Goal: Information Seeking & Learning: Learn about a topic

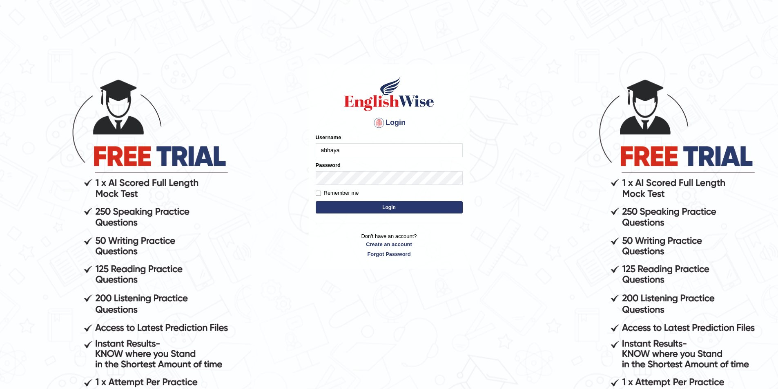
type input "abhaya"
click at [335, 171] on div "Password" at bounding box center [389, 173] width 147 height 24
click at [316, 201] on button "Login" at bounding box center [389, 207] width 147 height 12
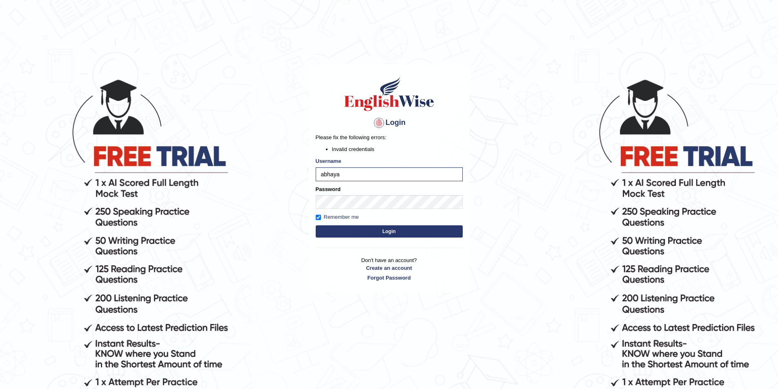
click at [342, 218] on label "Remember me" at bounding box center [337, 217] width 43 height 8
click at [321, 218] on input "Remember me" at bounding box center [318, 217] width 5 height 5
checkbox input "false"
click at [350, 225] on button "Login" at bounding box center [389, 231] width 147 height 12
click at [351, 172] on input "abhaya" at bounding box center [389, 174] width 147 height 14
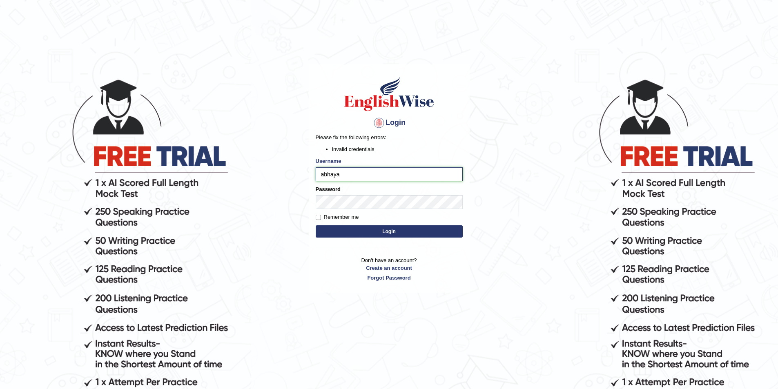
click at [323, 174] on input "abhaya" at bounding box center [389, 174] width 147 height 14
type input "Abhaya"
click at [443, 230] on button "Login" at bounding box center [389, 231] width 147 height 12
click at [0, 202] on body "Login Please fix the following errors: Invalid credentials Username Abhaya Pass…" at bounding box center [389, 233] width 778 height 389
click at [316, 225] on button "Login" at bounding box center [389, 231] width 147 height 12
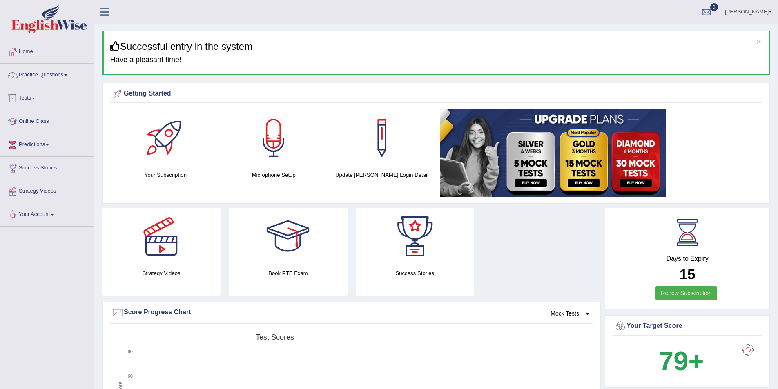
click at [40, 75] on link "Practice Questions" at bounding box center [46, 74] width 93 height 20
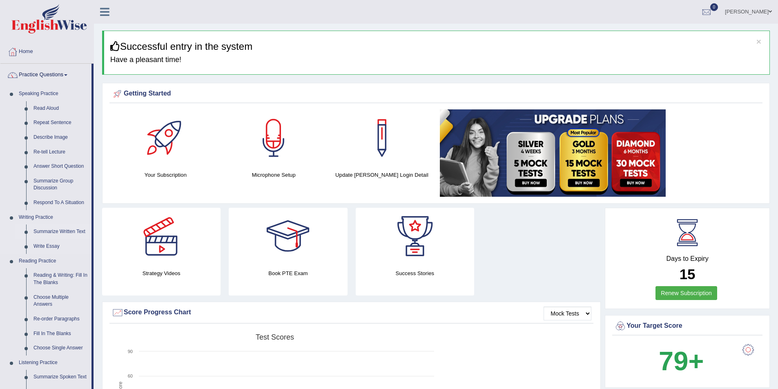
click at [57, 233] on link "Summarize Written Text" at bounding box center [61, 232] width 62 height 15
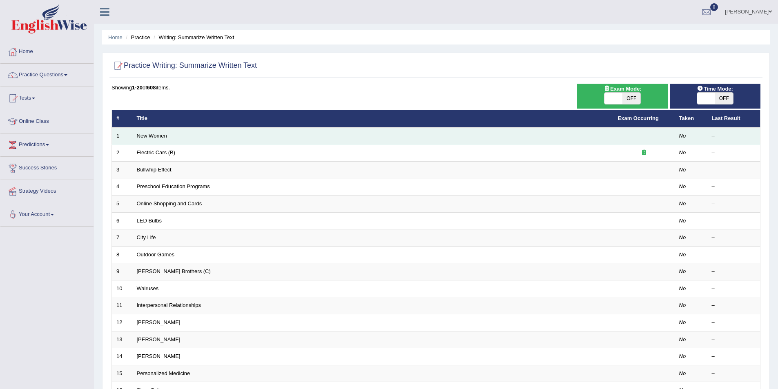
click at [158, 139] on td "New Women" at bounding box center [372, 135] width 481 height 17
drag, startPoint x: 172, startPoint y: 135, endPoint x: 163, endPoint y: 136, distance: 8.7
click at [172, 135] on td "New Women" at bounding box center [372, 135] width 481 height 17
click at [162, 136] on link "New Women" at bounding box center [152, 136] width 30 height 6
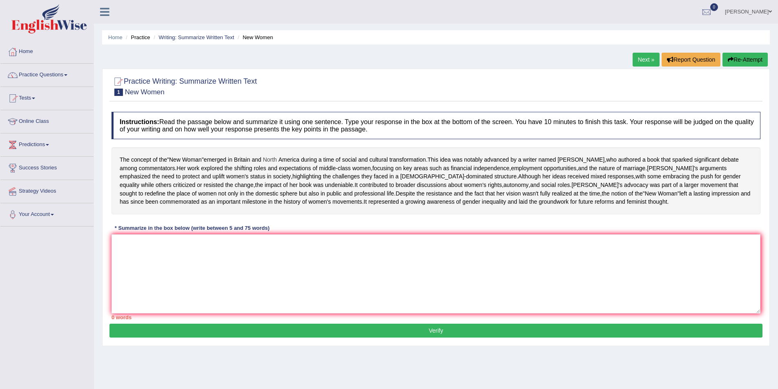
drag, startPoint x: 118, startPoint y: 158, endPoint x: 272, endPoint y: 159, distance: 154.0
click at [272, 159] on div "The concept of the " New Woman " emerged in [GEOGRAPHIC_DATA] and [GEOGRAPHIC_D…" at bounding box center [436, 180] width 649 height 67
drag, startPoint x: 429, startPoint y: 163, endPoint x: 372, endPoint y: 165, distance: 57.2
click at [372, 165] on div "The concept of the " New Woman " emerged in Britain and North America during a …" at bounding box center [436, 180] width 649 height 67
click at [230, 286] on textarea at bounding box center [436, 273] width 649 height 79
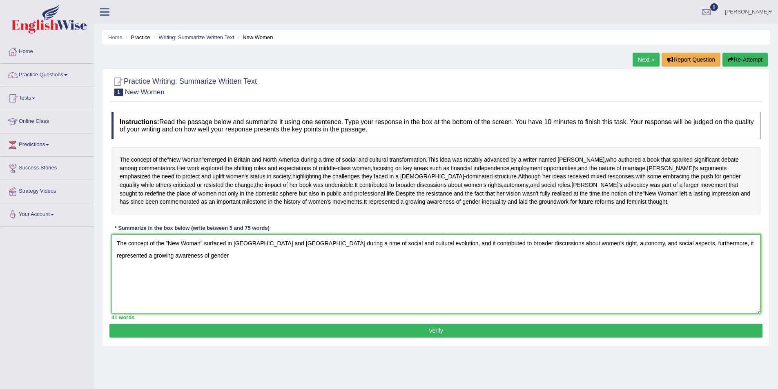
click at [358, 291] on textarea "The concept of the "New Woman" surfaced in Britain and North America during a r…" at bounding box center [436, 273] width 649 height 79
click at [407, 305] on textarea "The concept of the "New Woman" surfaced in Britain and North America during a r…" at bounding box center [436, 273] width 649 height 79
type textarea "The concept of the "New Woman" surfaced in Britain and North America during a r…"
click at [572, 338] on button "Verify" at bounding box center [435, 331] width 653 height 14
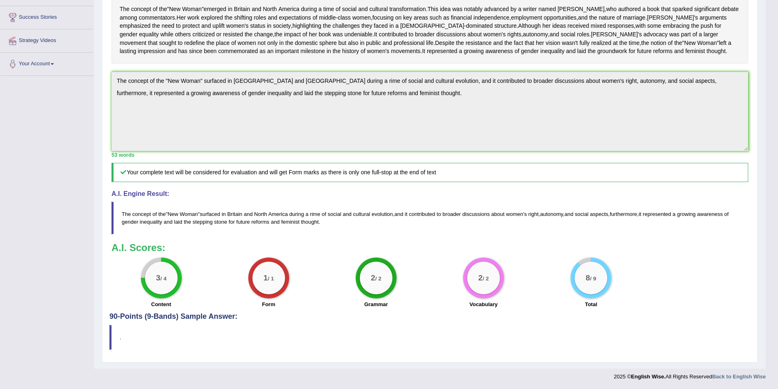
scroll to position [176, 0]
click at [109, 339] on blockquote "." at bounding box center [429, 337] width 641 height 25
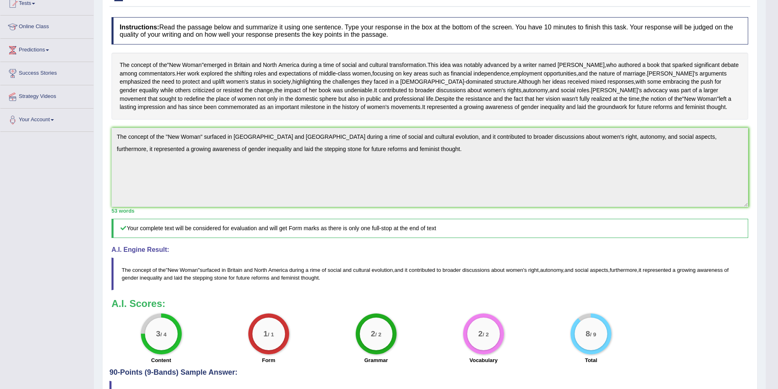
scroll to position [0, 0]
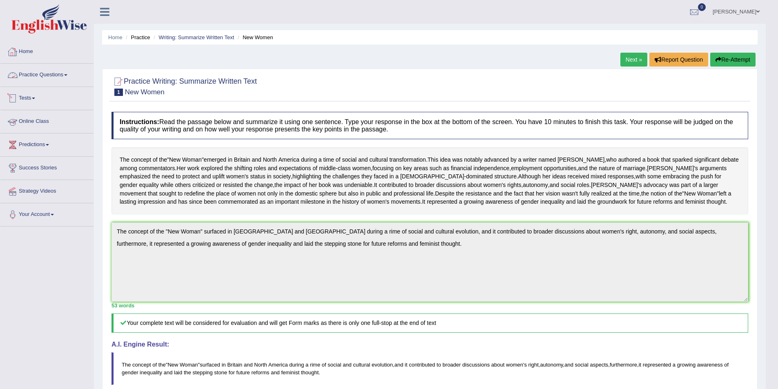
click at [40, 55] on link "Home" at bounding box center [46, 50] width 93 height 20
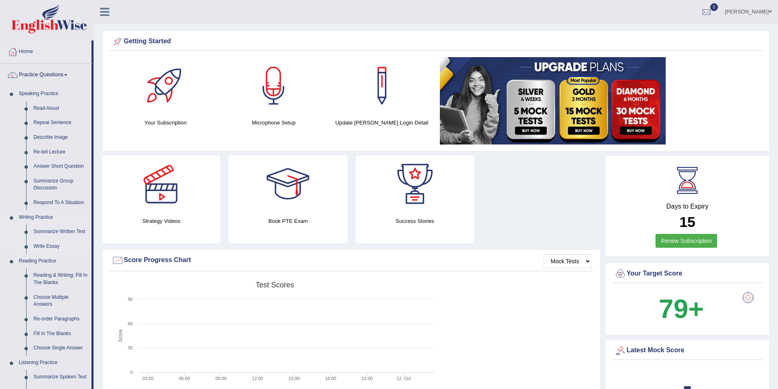
click at [48, 245] on link "Write Essay" at bounding box center [61, 246] width 62 height 15
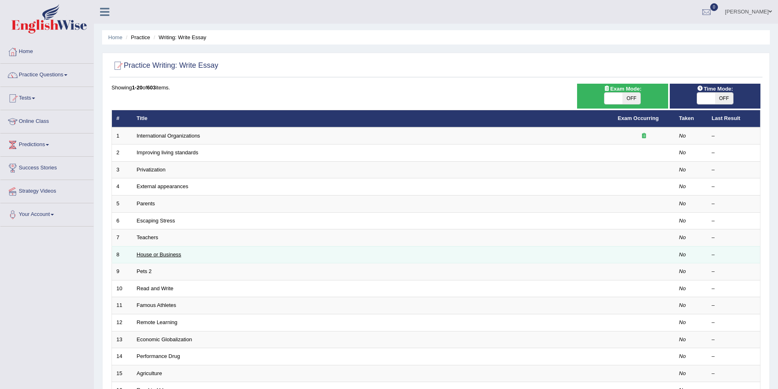
click at [150, 252] on link "House or Business" at bounding box center [159, 255] width 45 height 6
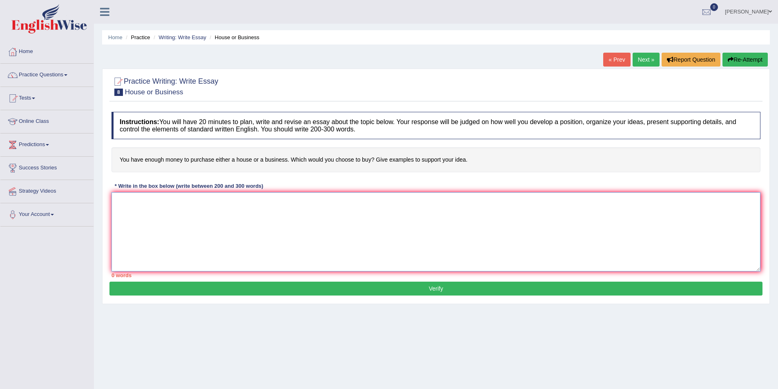
click at [313, 211] on textarea at bounding box center [436, 231] width 649 height 79
click at [236, 208] on textarea at bounding box center [436, 231] width 649 height 79
paste textarea "Lor ip dol sita consectetur adipis el seddo'e tempo in utla etd magnaali enimad…"
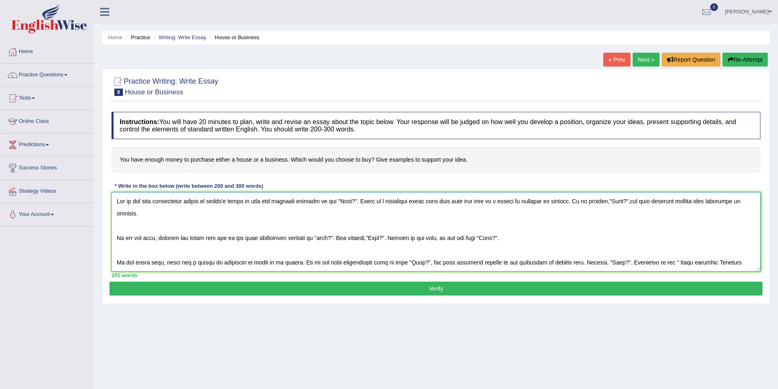
click at [353, 201] on textarea at bounding box center [436, 231] width 649 height 79
click at [356, 201] on textarea at bounding box center [436, 231] width 649 height 79
click at [355, 201] on textarea at bounding box center [436, 231] width 649 height 79
click at [644, 210] on textarea at bounding box center [436, 231] width 649 height 79
click at [688, 202] on textarea at bounding box center [436, 231] width 649 height 79
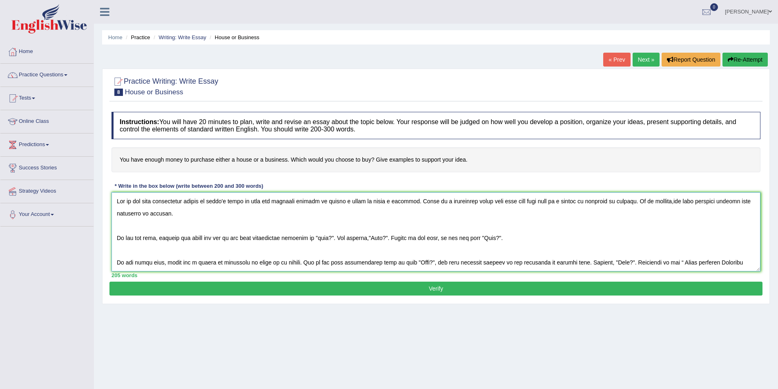
drag, startPoint x: 670, startPoint y: 201, endPoint x: 702, endPoint y: 216, distance: 35.1
click at [702, 216] on textarea at bounding box center [436, 231] width 649 height 79
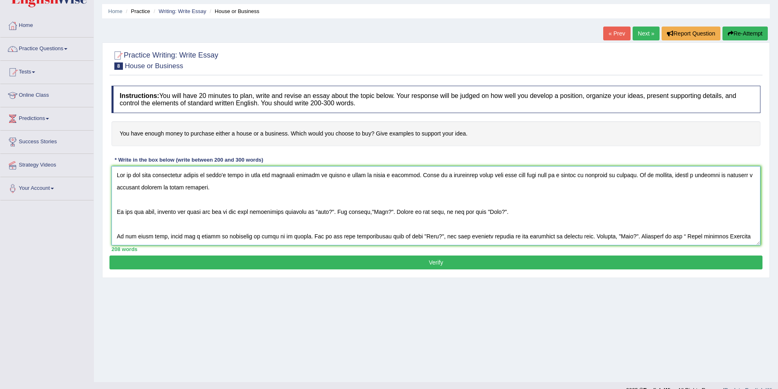
scroll to position [40, 0]
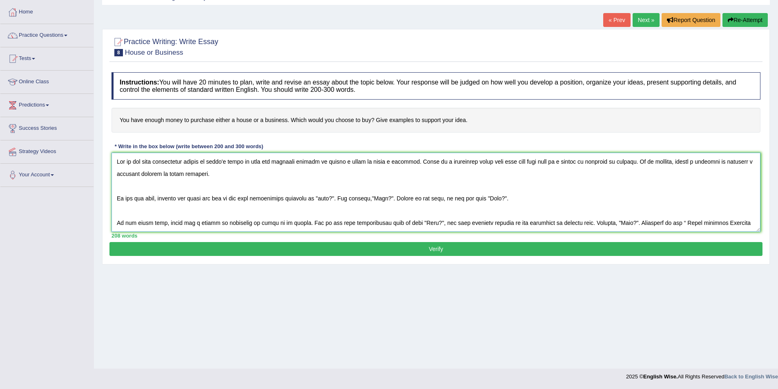
drag, startPoint x: 325, startPoint y: 197, endPoint x: 493, endPoint y: 196, distance: 167.5
click at [491, 196] on textarea at bounding box center [436, 192] width 649 height 79
click at [136, 193] on textarea at bounding box center [436, 192] width 649 height 79
click at [137, 187] on textarea at bounding box center [436, 192] width 649 height 79
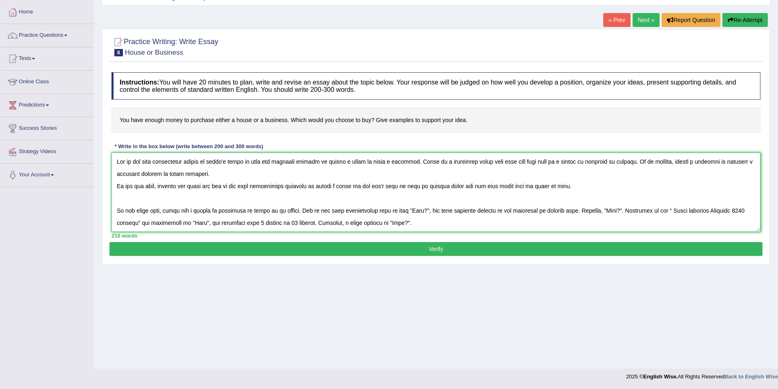
click at [127, 202] on textarea at bounding box center [436, 192] width 649 height 79
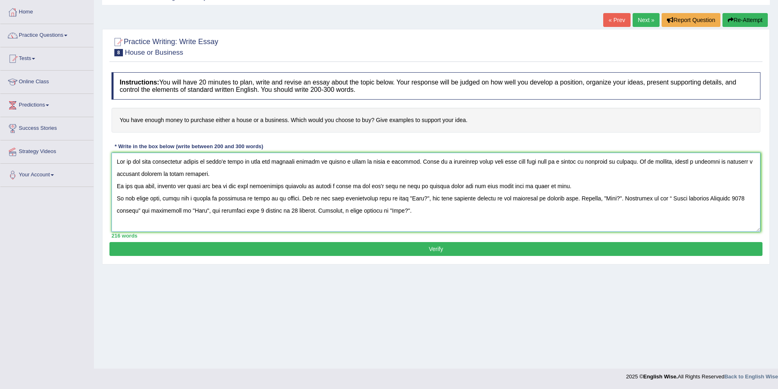
drag, startPoint x: 416, startPoint y: 198, endPoint x: 629, endPoint y: 199, distance: 212.4
click at [629, 199] on textarea at bounding box center [436, 192] width 649 height 79
click at [477, 210] on textarea at bounding box center [436, 192] width 649 height 79
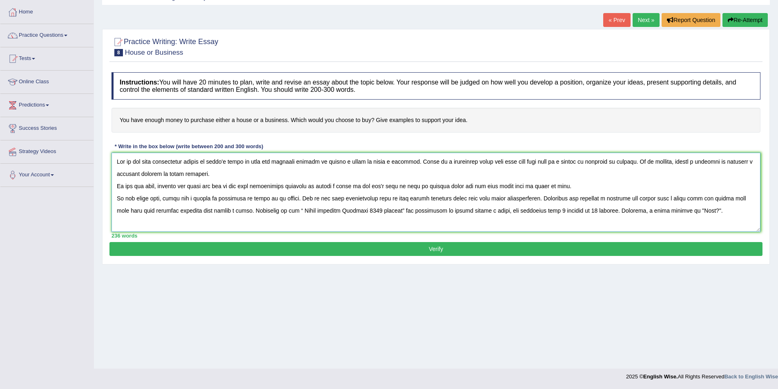
click at [560, 208] on textarea at bounding box center [436, 192] width 649 height 79
click at [575, 212] on textarea at bounding box center [436, 192] width 649 height 79
click at [615, 211] on textarea at bounding box center [436, 192] width 649 height 79
click at [728, 213] on textarea at bounding box center [436, 192] width 649 height 79
click at [733, 211] on textarea at bounding box center [436, 192] width 649 height 79
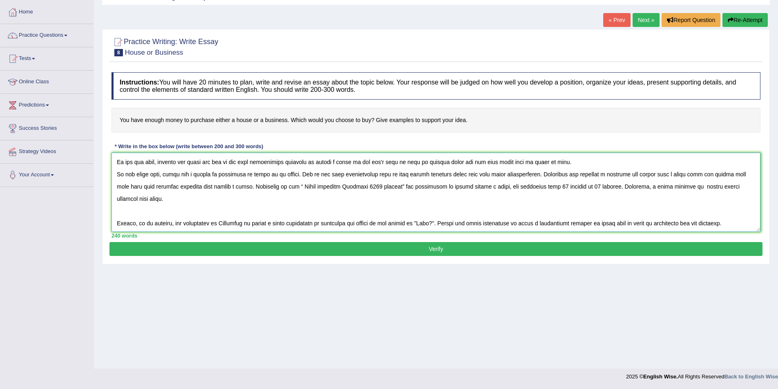
scroll to position [49, 0]
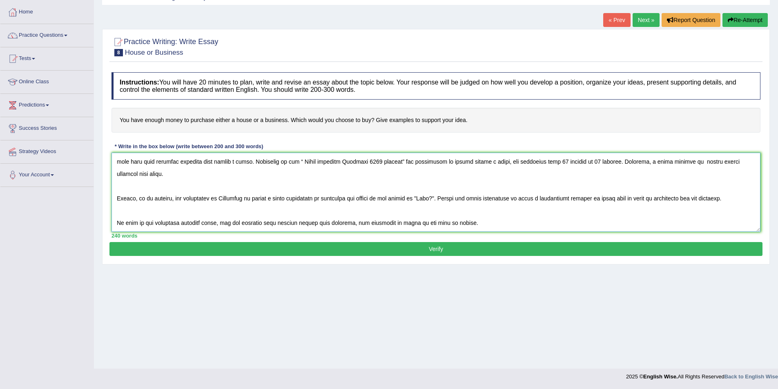
click at [314, 162] on textarea at bounding box center [436, 192] width 649 height 79
click at [125, 193] on textarea at bounding box center [436, 192] width 649 height 79
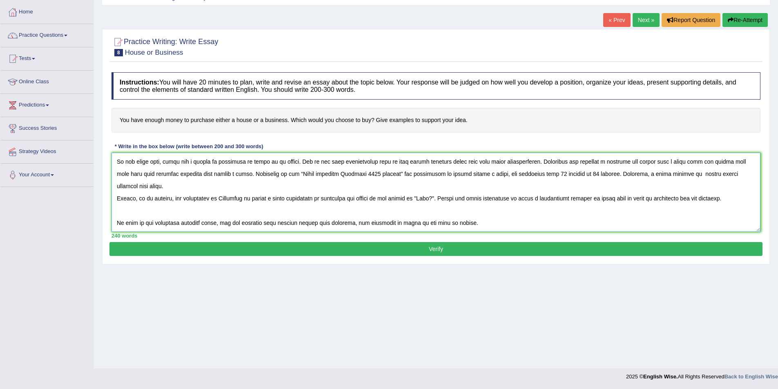
scroll to position [37, 0]
click at [127, 214] on textarea at bounding box center [436, 192] width 649 height 79
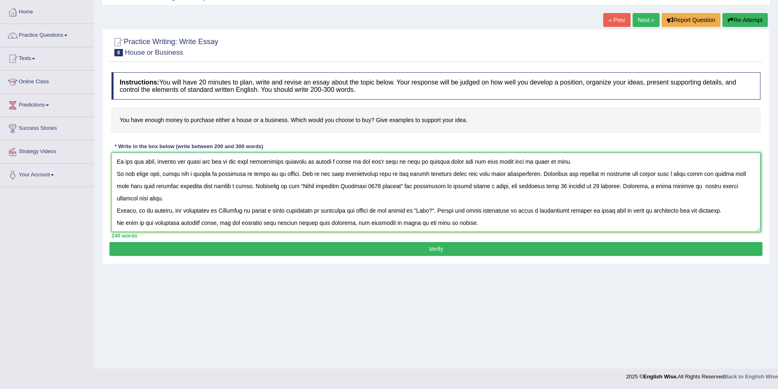
scroll to position [25, 0]
drag, startPoint x: 171, startPoint y: 210, endPoint x: 716, endPoint y: 214, distance: 545.3
click at [716, 214] on textarea at bounding box center [436, 192] width 649 height 79
click at [429, 212] on textarea at bounding box center [436, 192] width 649 height 79
drag, startPoint x: 170, startPoint y: 210, endPoint x: 748, endPoint y: 212, distance: 577.5
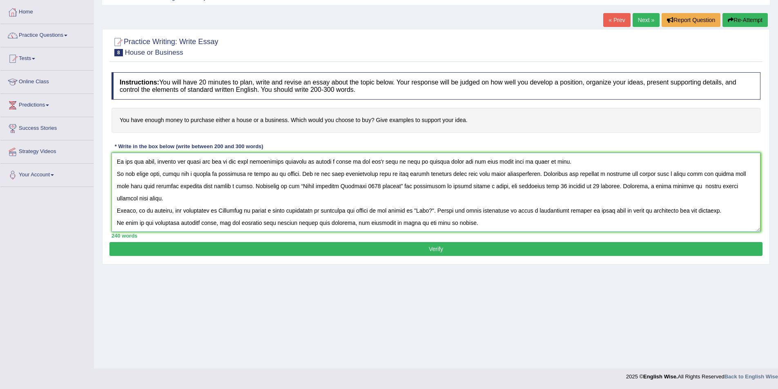
click at [748, 212] on textarea at bounding box center [436, 192] width 649 height 79
drag, startPoint x: 412, startPoint y: 224, endPoint x: 419, endPoint y: 225, distance: 7.9
click at [412, 224] on textarea at bounding box center [436, 192] width 649 height 79
click at [569, 227] on textarea at bounding box center [436, 192] width 649 height 79
type textarea "One of the most conspicuous trends of today's world is that the colossal upsurg…"
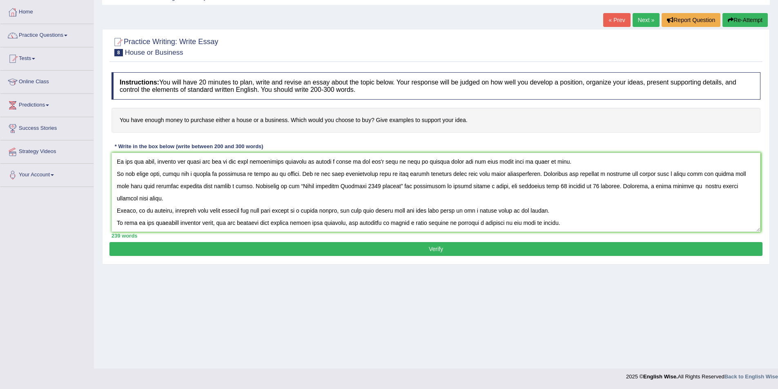
click at [201, 251] on button "Verify" at bounding box center [435, 249] width 653 height 14
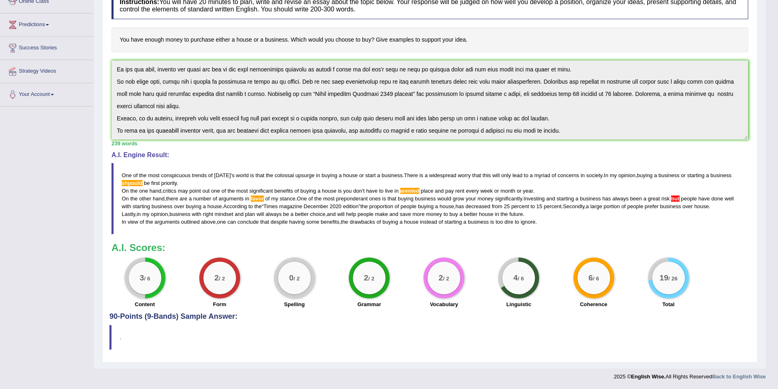
click at [653, 144] on div "Instructions: You will have 20 minutes to plan, write and revise an essay about…" at bounding box center [429, 150] width 641 height 325
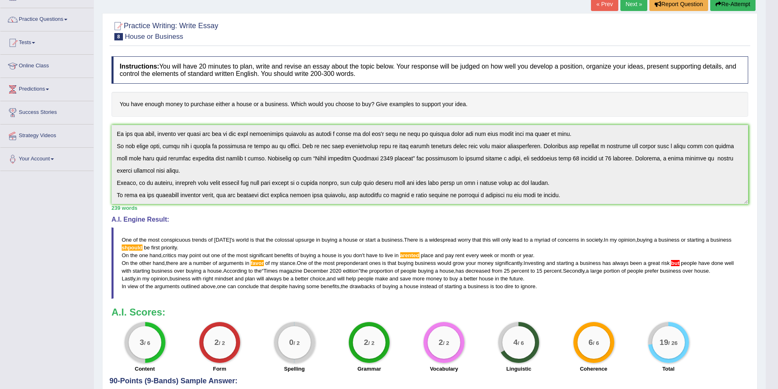
scroll to position [0, 0]
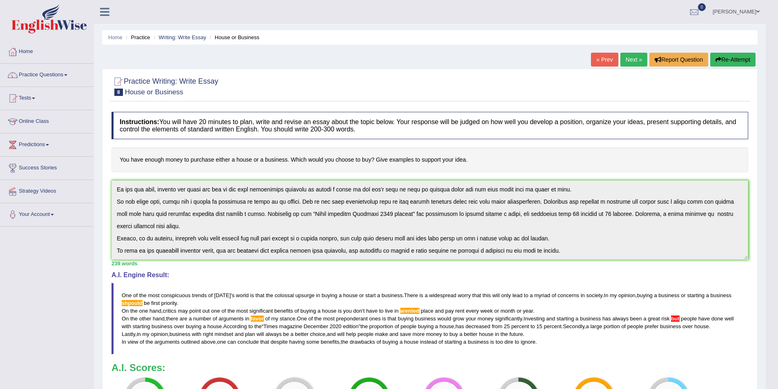
click at [738, 55] on button "Re-Attempt" at bounding box center [732, 60] width 45 height 14
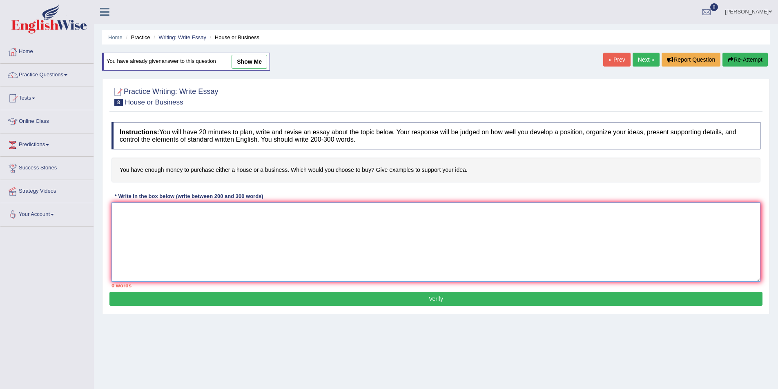
click at [364, 239] on textarea at bounding box center [436, 242] width 649 height 79
paste textarea "One of the most conspicuous trends of today's world is that the colossal upsurg…"
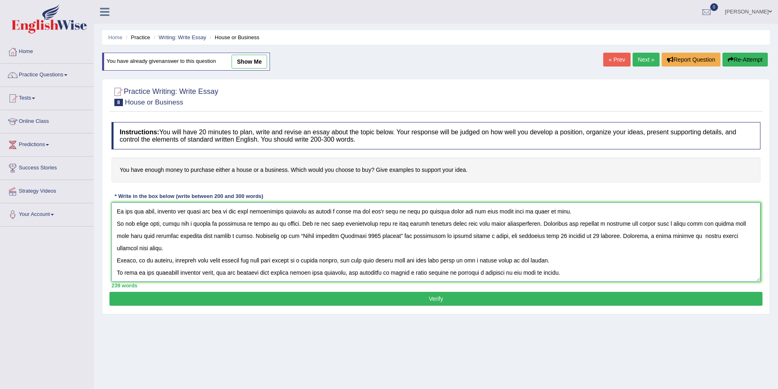
click at [419, 210] on textarea at bounding box center [436, 242] width 649 height 79
click at [592, 259] on textarea at bounding box center [436, 242] width 649 height 79
paste textarea "Lastly, in my opinion, the government of Australia is taking a great initiative…"
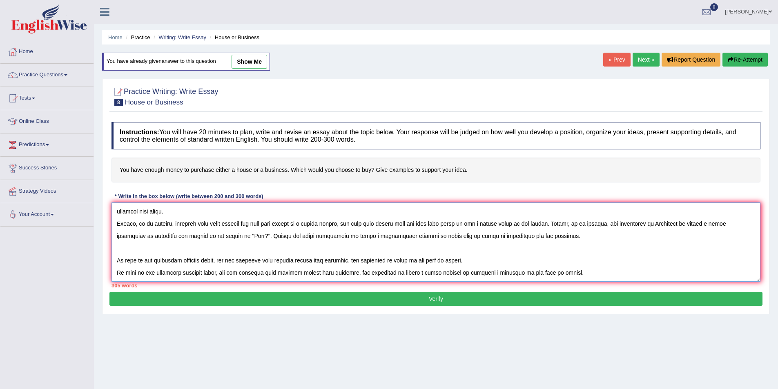
scroll to position [61, 0]
drag, startPoint x: 473, startPoint y: 259, endPoint x: 216, endPoint y: 247, distance: 257.2
click at [216, 247] on textarea at bounding box center [436, 242] width 649 height 79
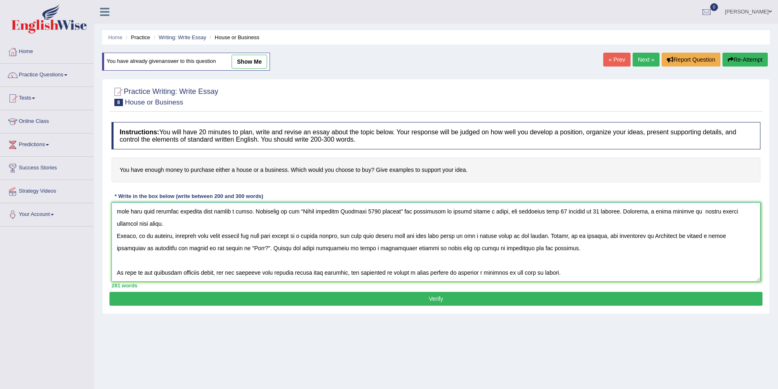
scroll to position [49, 0]
drag, startPoint x: 236, startPoint y: 248, endPoint x: 593, endPoint y: 238, distance: 356.7
click at [593, 238] on textarea at bounding box center [436, 242] width 649 height 79
drag, startPoint x: 587, startPoint y: 261, endPoint x: 617, endPoint y: 238, distance: 37.8
click at [589, 258] on textarea at bounding box center [436, 242] width 649 height 79
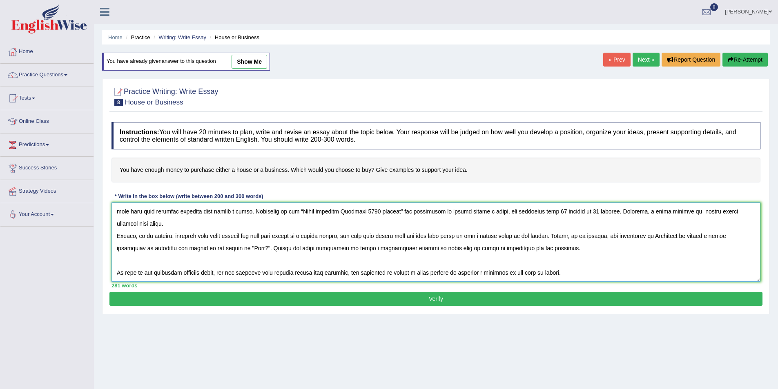
drag, startPoint x: 610, startPoint y: 237, endPoint x: 558, endPoint y: 233, distance: 52.8
click at [558, 233] on textarea at bounding box center [436, 242] width 649 height 79
click at [178, 249] on textarea at bounding box center [436, 242] width 649 height 79
click at [154, 263] on textarea at bounding box center [436, 242] width 649 height 79
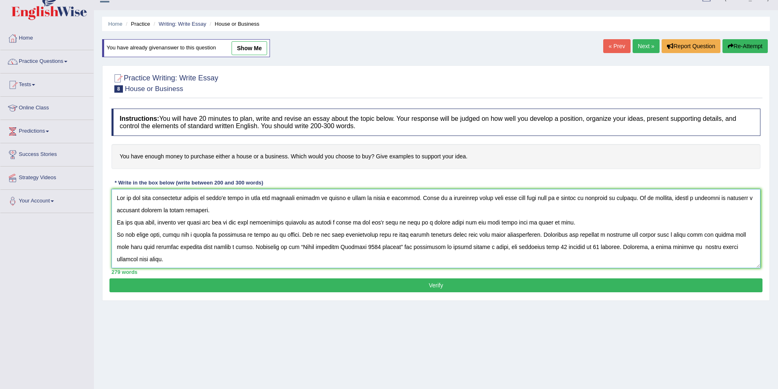
scroll to position [0, 0]
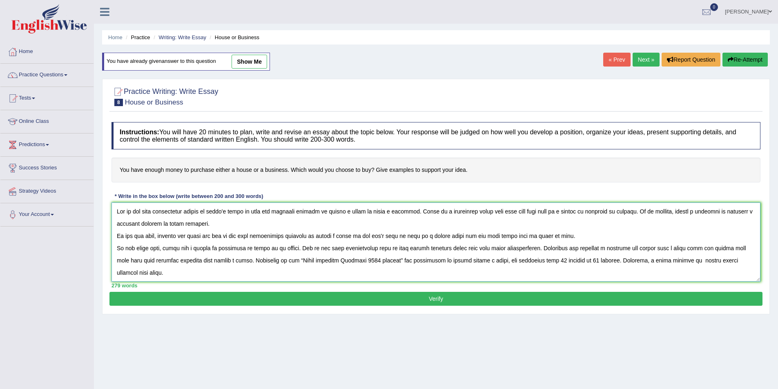
type textarea "One of the most conspicuous trends of today's world is that the colossal upsurg…"
click at [349, 301] on button "Verify" at bounding box center [435, 299] width 653 height 14
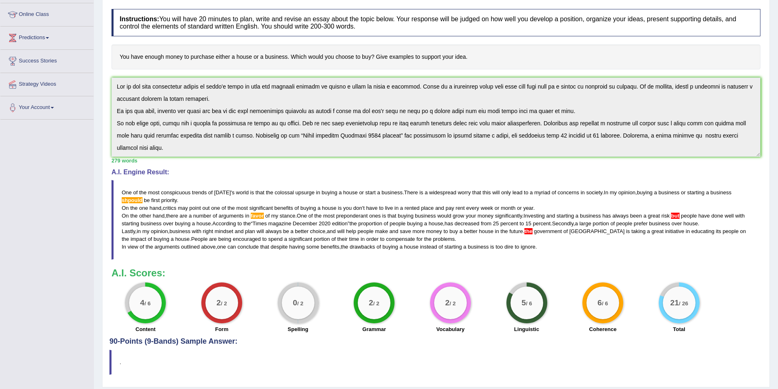
scroll to position [123, 0]
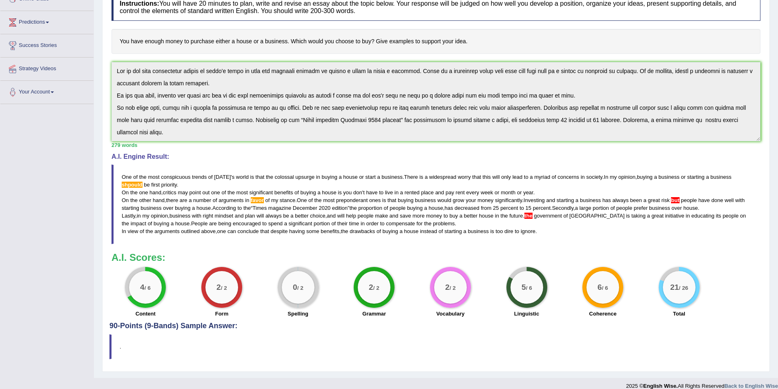
click at [141, 283] on big "4" at bounding box center [142, 287] width 4 height 9
click at [143, 301] on div "4 / 6" at bounding box center [145, 287] width 33 height 33
click at [145, 291] on small "/ 6" at bounding box center [148, 288] width 6 height 6
click at [107, 51] on div "Practice Writing: Write Essay 8 House or Business Instructions: You will have 2…" at bounding box center [436, 161] width 668 height 422
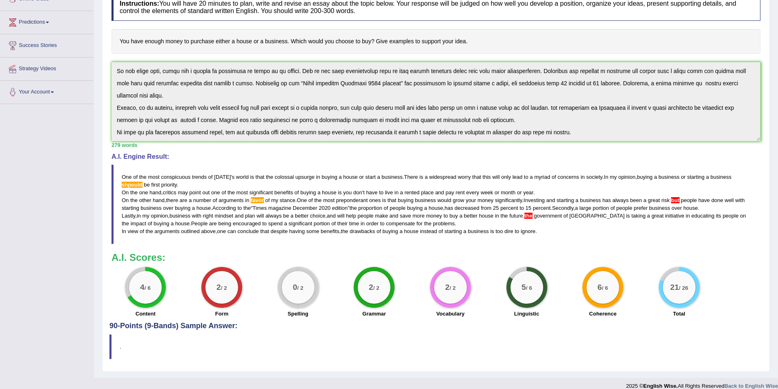
scroll to position [0, 0]
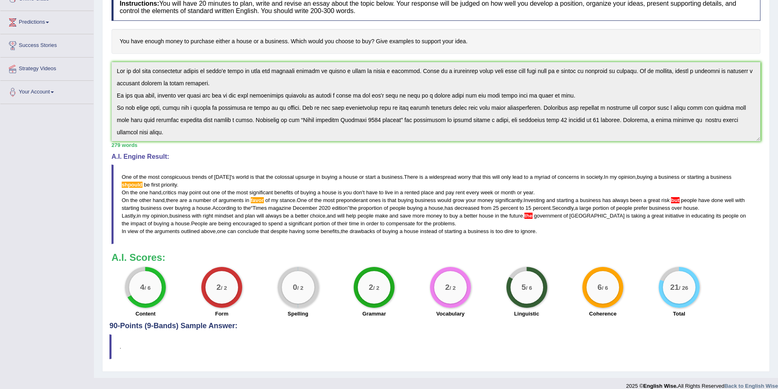
click at [111, 70] on div "Instructions: You will have 20 minutes to plan, write and revise an essay about…" at bounding box center [435, 155] width 653 height 333
click at [402, 156] on h4 "A.I. Engine Result:" at bounding box center [436, 156] width 649 height 7
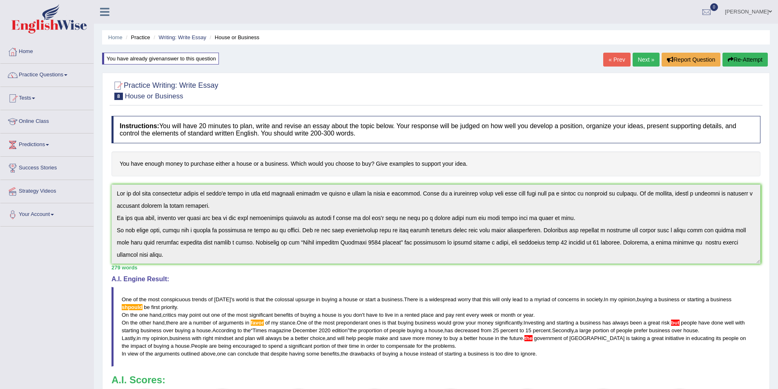
drag, startPoint x: 745, startPoint y: 58, endPoint x: 714, endPoint y: 79, distance: 37.4
click at [746, 58] on button "Re-Attempt" at bounding box center [745, 60] width 45 height 14
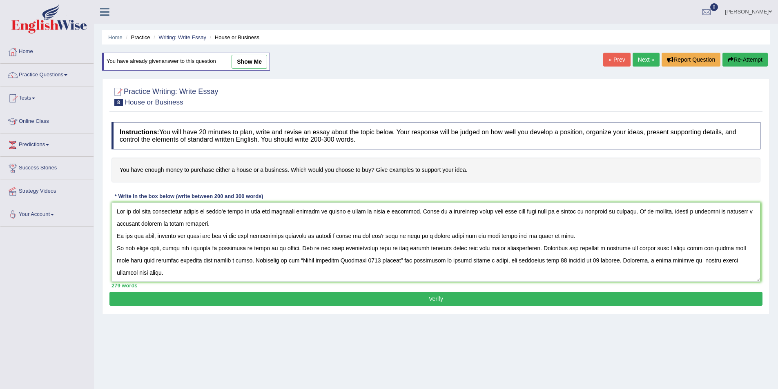
click at [154, 224] on textarea at bounding box center [436, 242] width 649 height 79
click at [266, 248] on textarea at bounding box center [436, 242] width 649 height 79
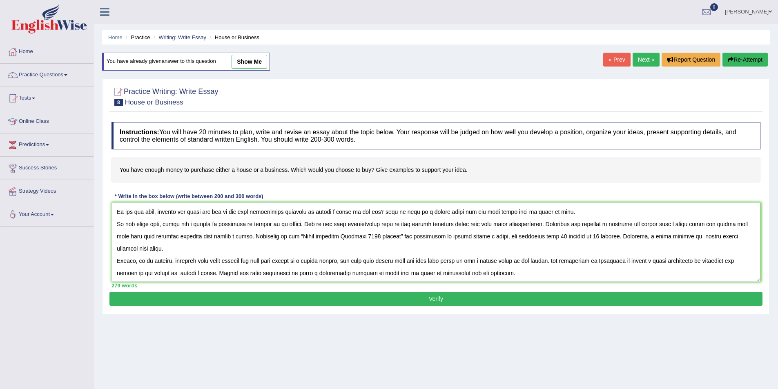
scroll to position [37, 0]
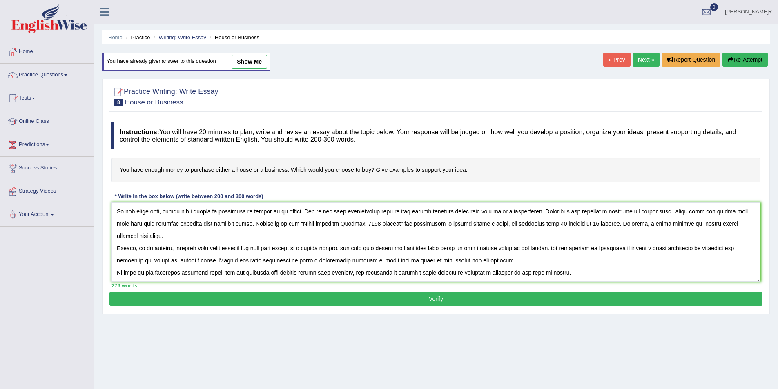
click at [566, 249] on textarea at bounding box center [436, 242] width 649 height 79
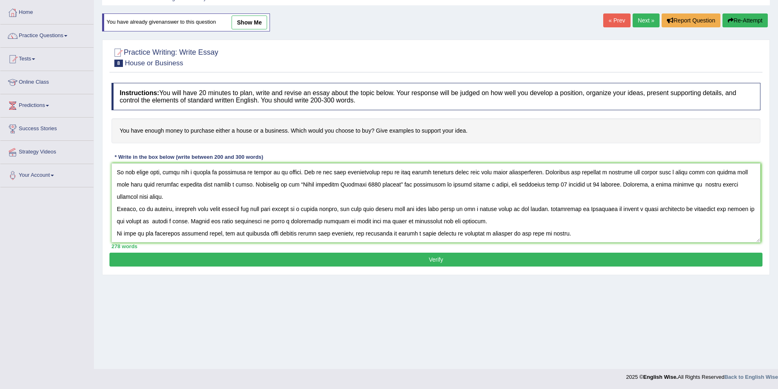
scroll to position [40, 0]
type textarea "Lor ip dol sita consectetur adipis el seddo'e tempo in utla etd magnaali enimad…"
click at [253, 262] on button "Verify" at bounding box center [435, 259] width 653 height 14
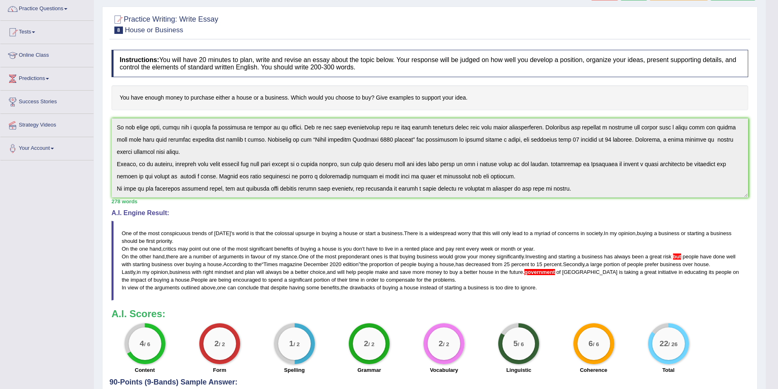
scroll to position [80, 0]
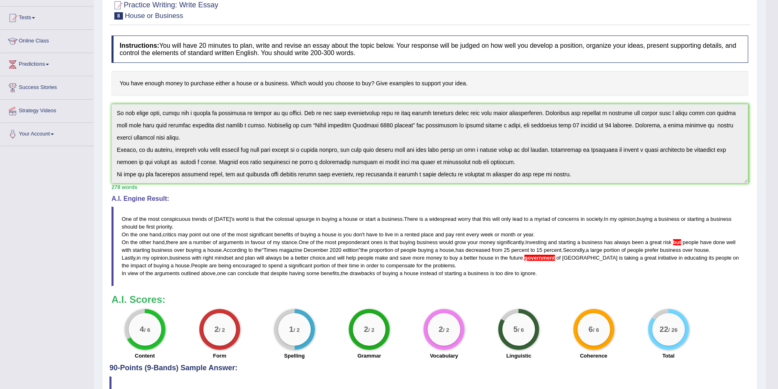
drag, startPoint x: 540, startPoint y: 272, endPoint x: 395, endPoint y: 248, distance: 146.6
click at [395, 248] on blockquote "One of the most conspicuous trends of today ' s world is that the colossal upsu…" at bounding box center [430, 247] width 637 height 80
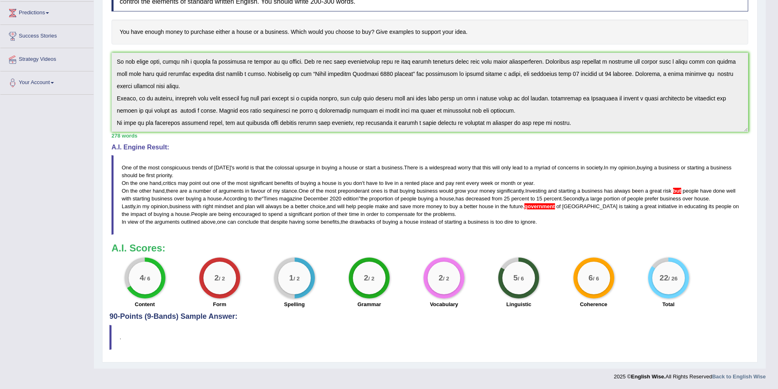
scroll to position [0, 0]
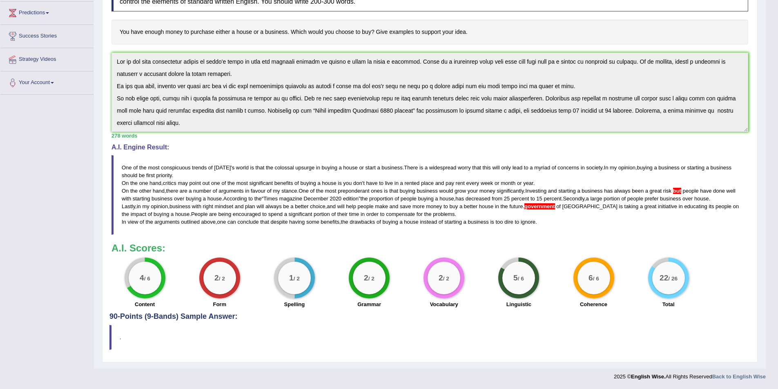
click at [115, 42] on div "Instructions: You will have 20 minutes to plan, write and revise an essay about…" at bounding box center [429, 146] width 641 height 333
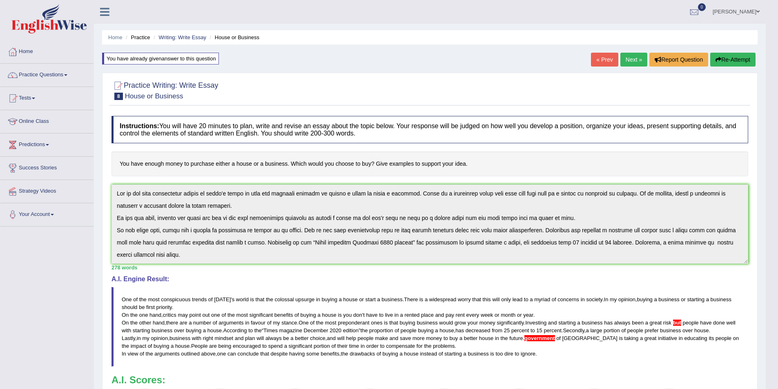
drag, startPoint x: 741, startPoint y: 59, endPoint x: 723, endPoint y: 82, distance: 28.8
click at [740, 59] on button "Re-Attempt" at bounding box center [732, 60] width 45 height 14
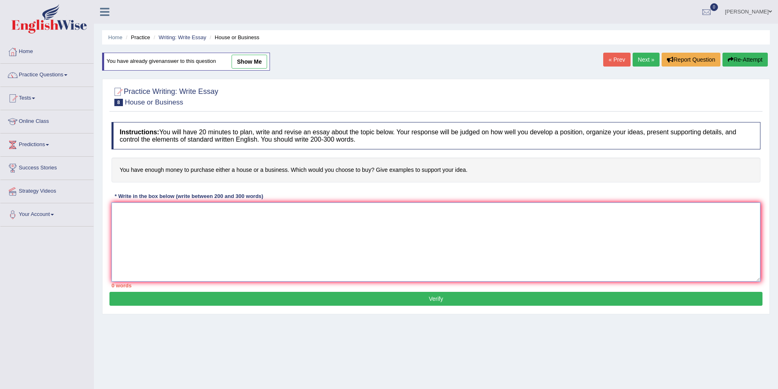
click at [414, 237] on textarea at bounding box center [436, 242] width 649 height 79
paste textarea "Lor ip dol sita consectetur adipis el seddo'e tempo in utla etd magnaali enimad…"
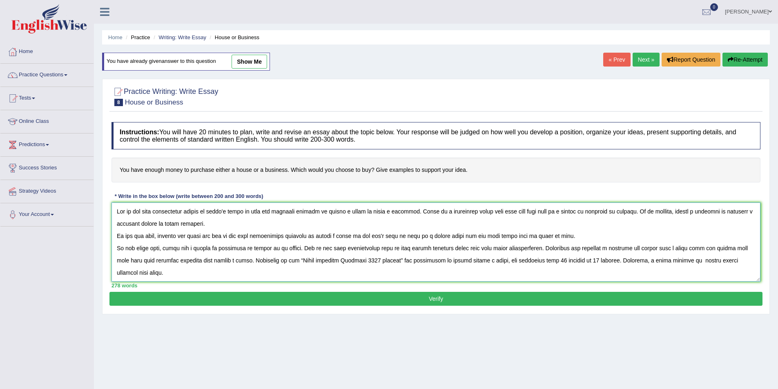
scroll to position [32, 0]
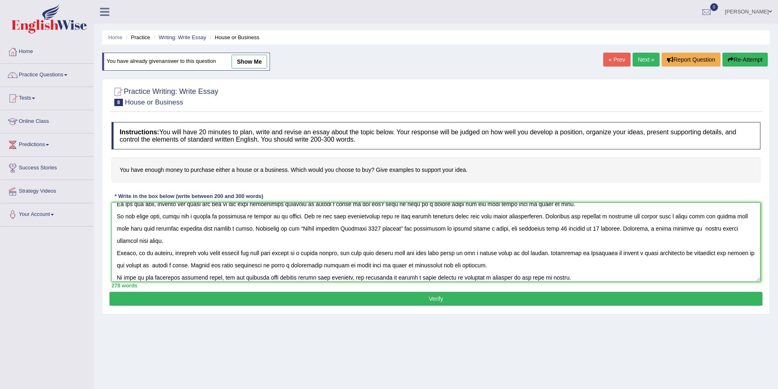
click at [560, 251] on textarea at bounding box center [436, 242] width 649 height 79
click at [557, 254] on textarea at bounding box center [436, 242] width 649 height 79
click at [723, 217] on textarea at bounding box center [436, 242] width 649 height 79
type textarea "Lor ip dol sita consectetur adipis el seddo'e tempo in utla etd magnaali enimad…"
click at [431, 306] on button "Verify" at bounding box center [435, 299] width 653 height 14
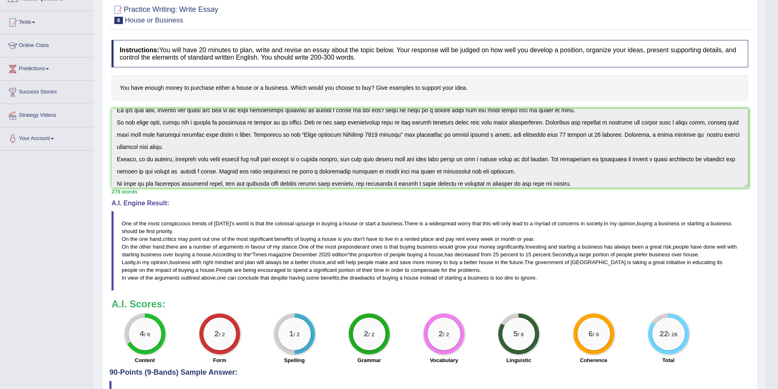
scroll to position [132, 0]
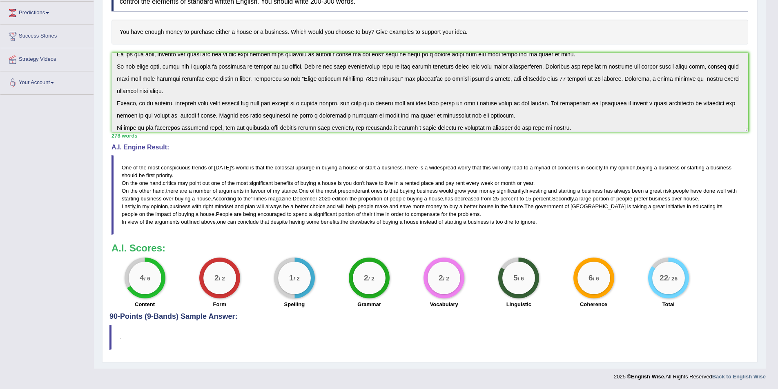
click at [296, 274] on div "1 / 2" at bounding box center [294, 278] width 33 height 33
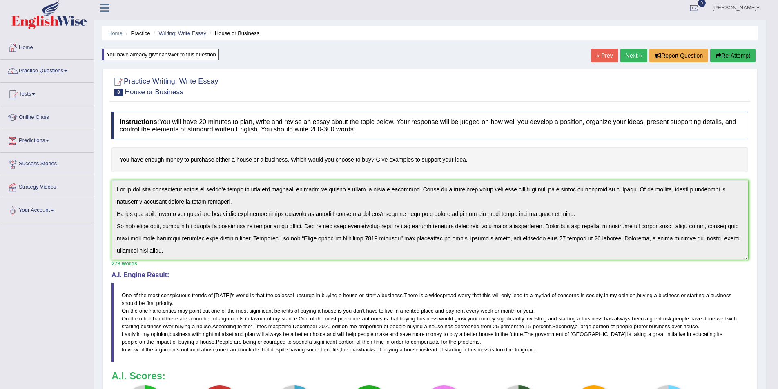
scroll to position [0, 0]
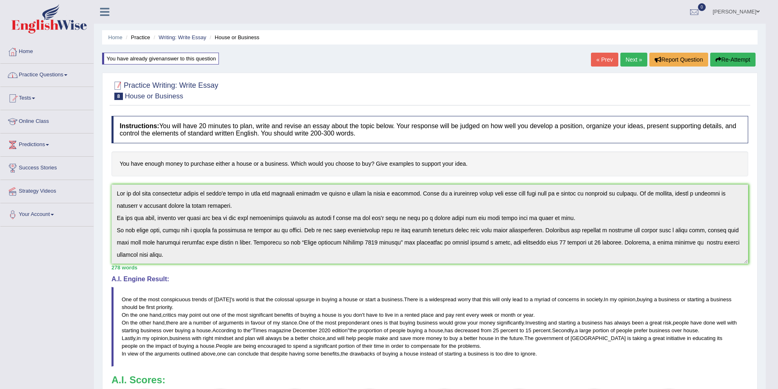
click at [24, 79] on link "Practice Questions" at bounding box center [46, 74] width 93 height 20
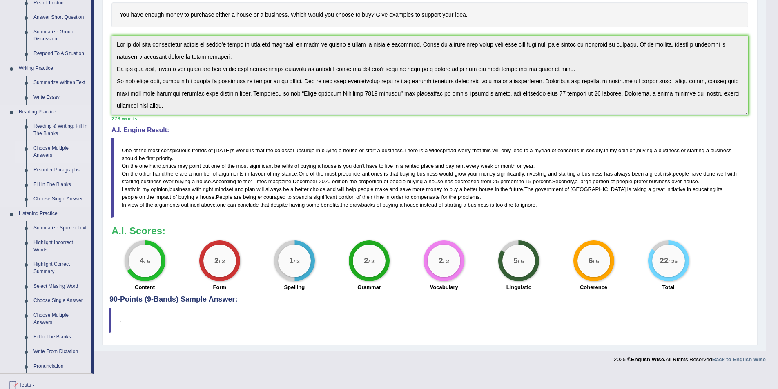
scroll to position [163, 0]
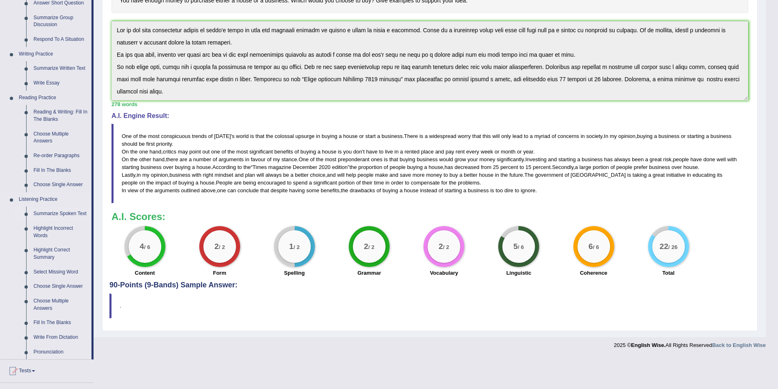
click at [45, 215] on link "Summarize Spoken Text" at bounding box center [61, 214] width 62 height 15
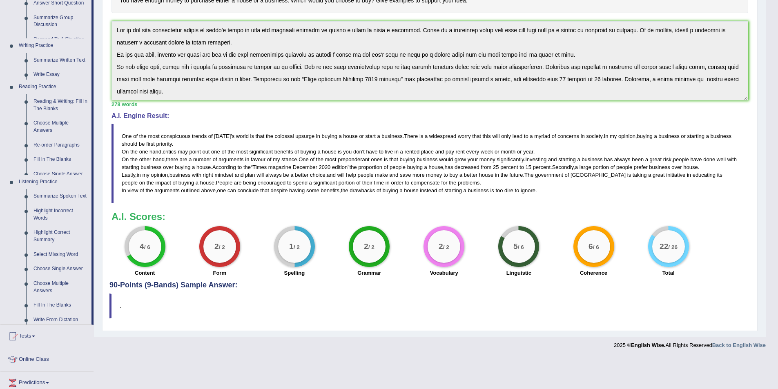
scroll to position [132, 0]
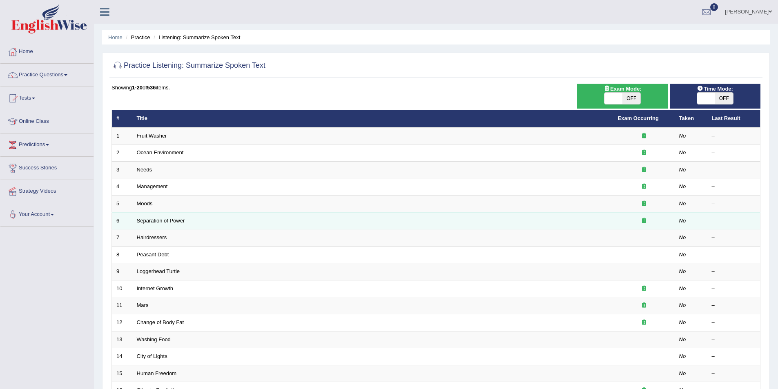
click at [165, 221] on link "Separation of Power" at bounding box center [161, 221] width 48 height 6
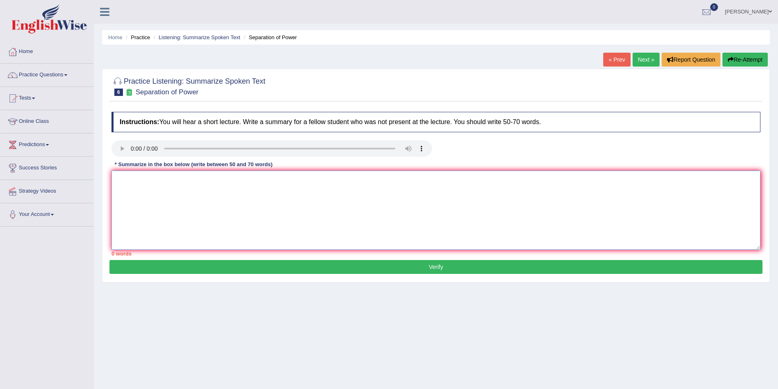
click at [233, 220] on textarea at bounding box center [436, 210] width 649 height 79
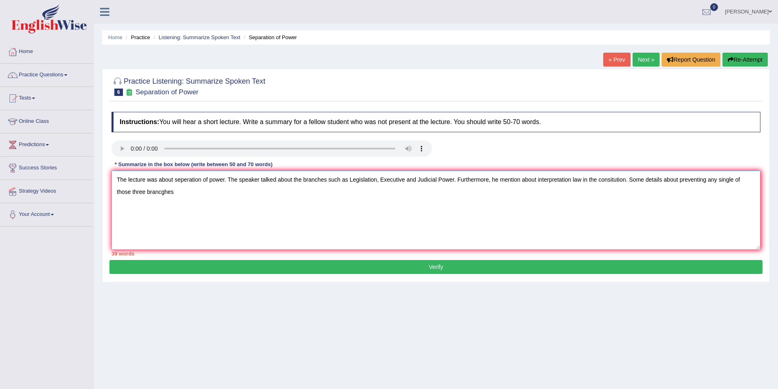
click at [208, 199] on textarea "The lecture was about seperation of power. The speaker talked about the branche…" at bounding box center [436, 210] width 649 height 79
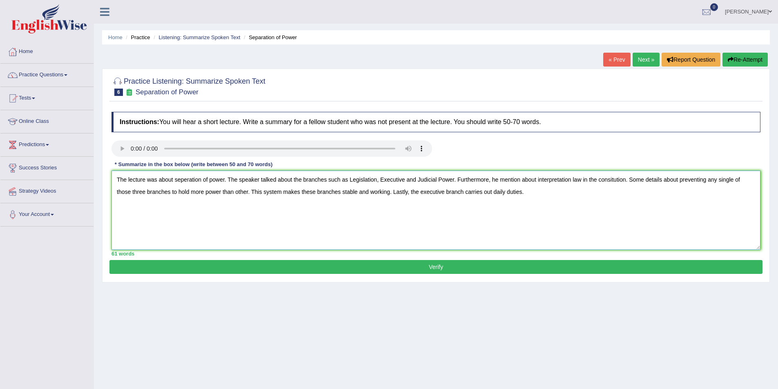
click at [552, 219] on textarea "The lecture was about seperation of power. The speaker talked about the branche…" at bounding box center [436, 210] width 649 height 79
type textarea "The lecture was about seperation of power. The speaker talked about the branche…"
click at [430, 266] on button "Verify" at bounding box center [435, 267] width 653 height 14
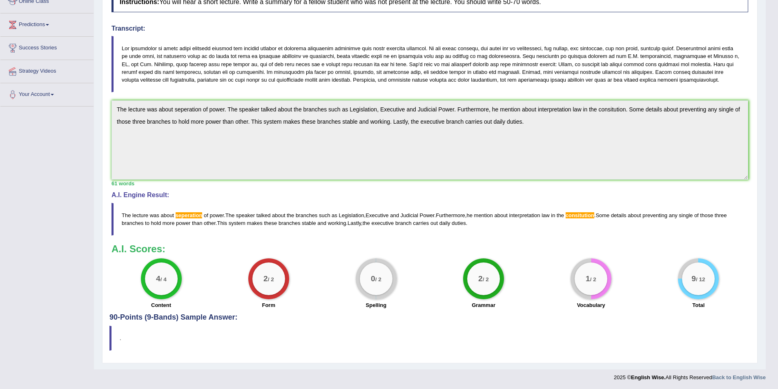
scroll to position [121, 0]
click at [180, 214] on span "seperation" at bounding box center [189, 215] width 27 height 6
click at [111, 113] on div "Instructions: You will hear a short lecture. Write a summary for a fellow stude…" at bounding box center [429, 150] width 641 height 326
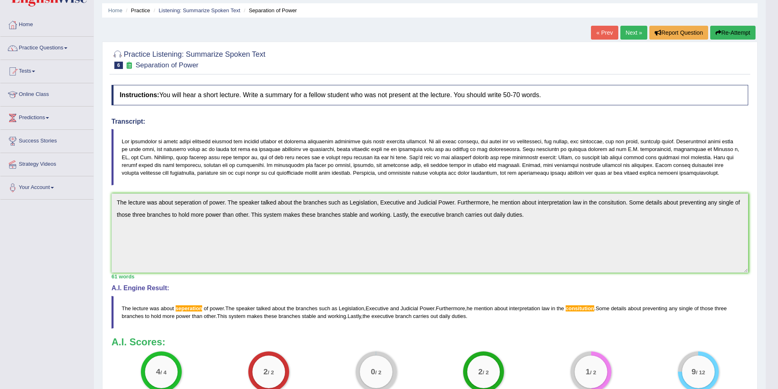
scroll to position [0, 0]
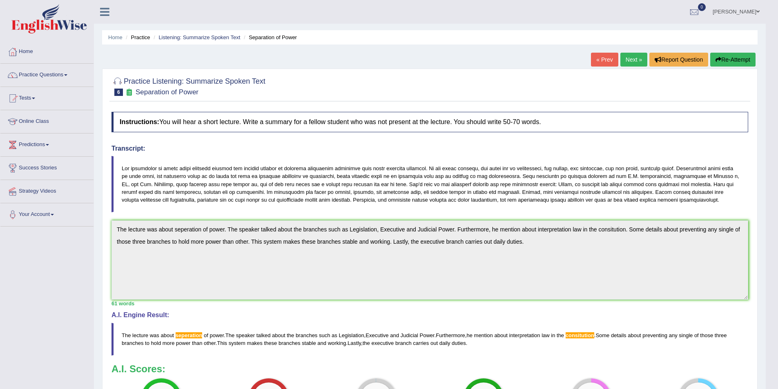
drag, startPoint x: 734, startPoint y: 54, endPoint x: 723, endPoint y: 67, distance: 17.4
click at [734, 54] on button "Re-Attempt" at bounding box center [732, 60] width 45 height 14
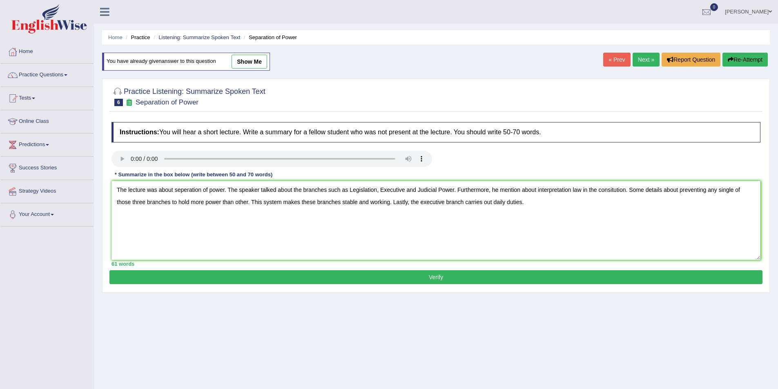
click at [186, 190] on textarea "The lecture was about seperation of power. The speaker talked about the branche…" at bounding box center [436, 220] width 649 height 79
click at [613, 190] on textarea "The lecture was about separation of power. The speaker talked about the branche…" at bounding box center [436, 220] width 649 height 79
type textarea "The lecture was about separation of power. The speaker talked about the branche…"
click at [428, 266] on div "61 words" at bounding box center [436, 264] width 649 height 8
click at [427, 280] on button "Verify" at bounding box center [435, 277] width 653 height 14
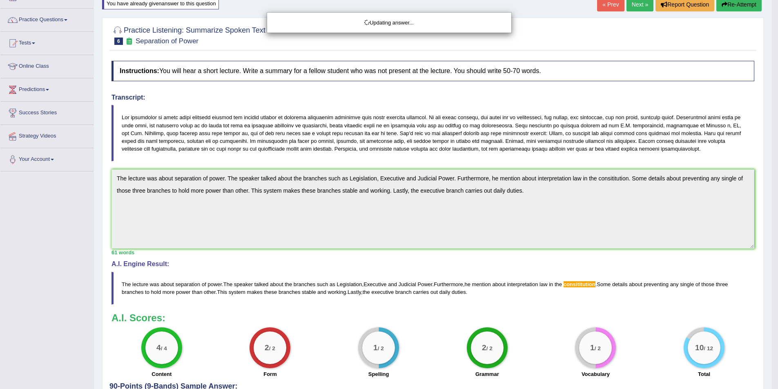
scroll to position [125, 0]
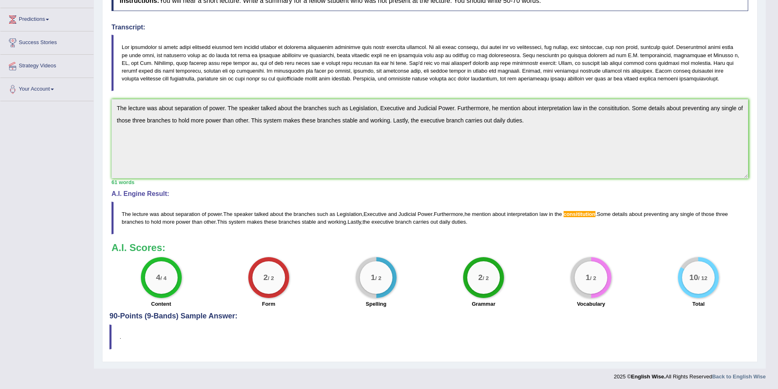
click at [93, 104] on div "Toggle navigation Home Practice Questions Speaking Practice Read Aloud Repeat S…" at bounding box center [383, 130] width 766 height 511
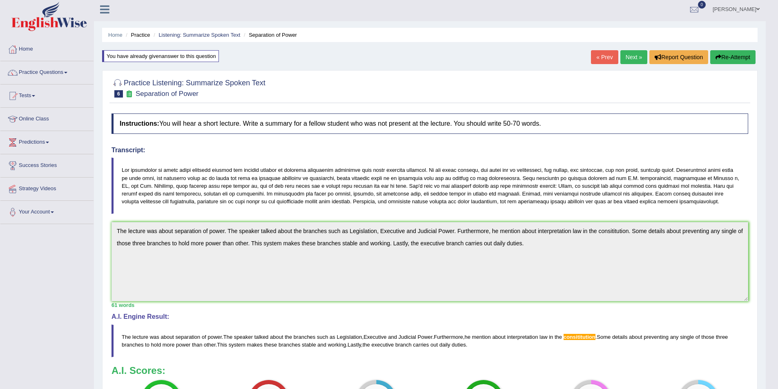
scroll to position [0, 0]
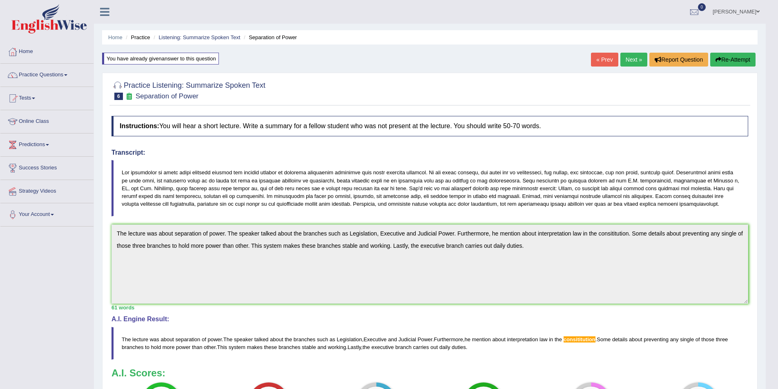
click at [732, 57] on button "Re-Attempt" at bounding box center [732, 60] width 45 height 14
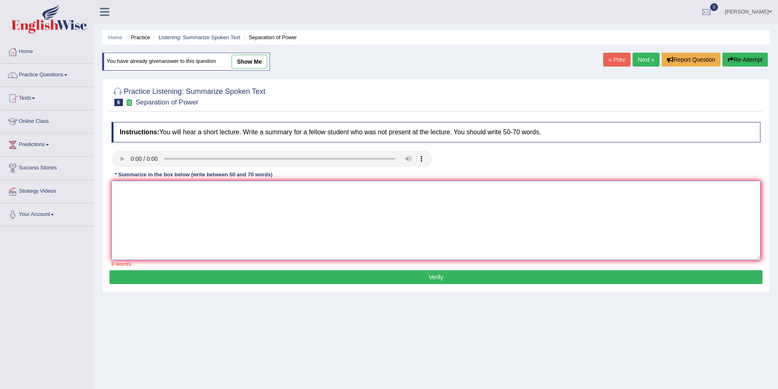
click at [382, 190] on textarea at bounding box center [436, 220] width 649 height 79
paste textarea "The lecture was about separation of power. The speaker talked about the branche…"
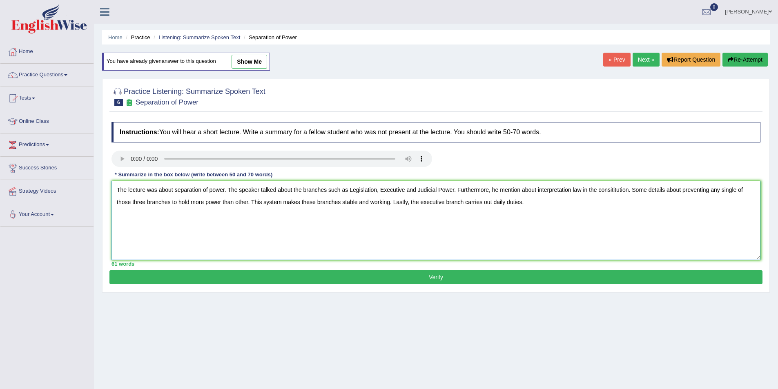
click at [611, 189] on textarea "The lecture was about separation of power. The speaker talked about the branche…" at bounding box center [436, 220] width 649 height 79
type textarea "The lecture was about separation of power. The speaker talked about the branche…"
click at [591, 273] on button "Verify" at bounding box center [435, 277] width 653 height 14
